Goal: Navigation & Orientation: Find specific page/section

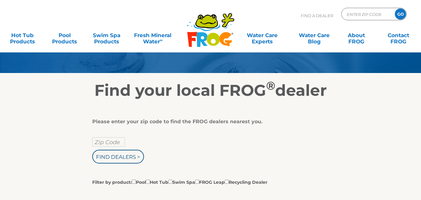
scroll to position [62, 0]
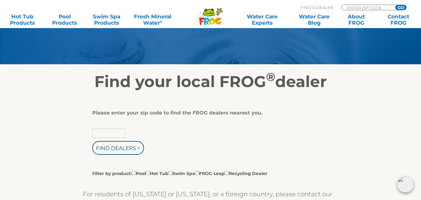
click at [105, 133] on input "text" at bounding box center [108, 132] width 33 height 9
type input "28806"
click at [118, 148] on input "Find Dealers >" at bounding box center [118, 148] width 52 height 14
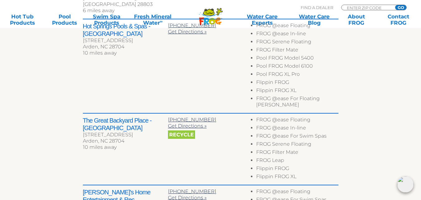
scroll to position [374, 0]
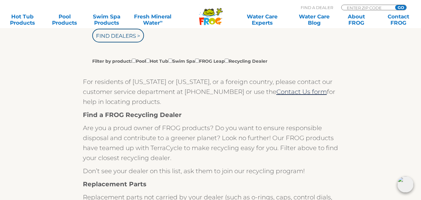
scroll to position [156, 0]
